Goal: Answer question/provide support

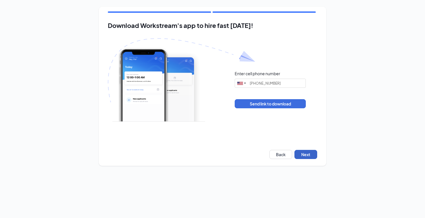
click at [305, 154] on button "Next" at bounding box center [306, 154] width 23 height 9
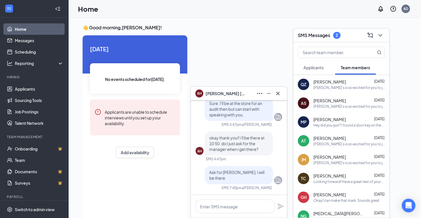
click at [310, 71] on button "Applicants" at bounding box center [314, 67] width 32 height 14
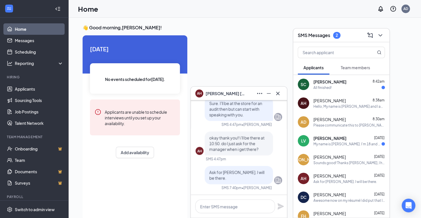
click at [335, 89] on div "All finished!" at bounding box center [349, 87] width 71 height 5
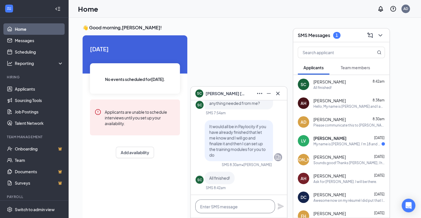
click at [245, 207] on textarea at bounding box center [235, 206] width 80 height 14
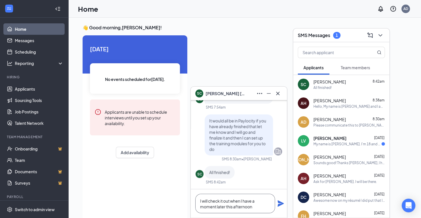
type textarea "I will check it out when I have a moment later this afternoon"
click at [281, 204] on icon "Plane" at bounding box center [281, 203] width 6 height 6
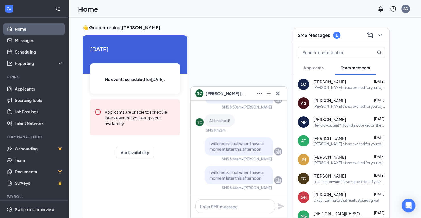
click at [312, 67] on span "Applicants" at bounding box center [314, 67] width 20 height 5
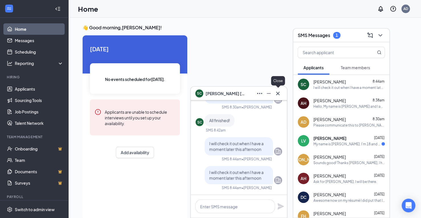
click at [279, 95] on icon "Cross" at bounding box center [277, 92] width 3 height 3
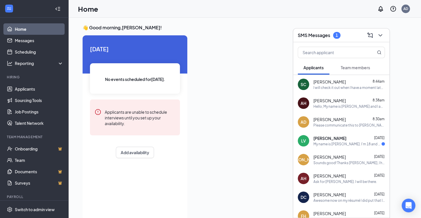
click at [320, 157] on span "Jacob Aquilina" at bounding box center [330, 157] width 32 height 6
